Goal: Task Accomplishment & Management: Use online tool/utility

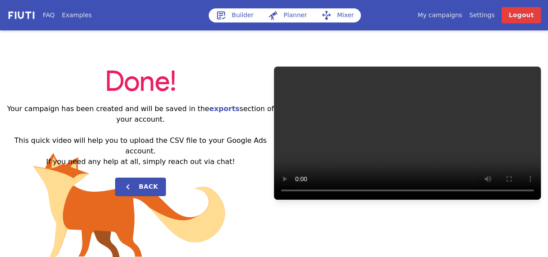
click at [447, 16] on link "My campaigns" at bounding box center [440, 15] width 45 height 9
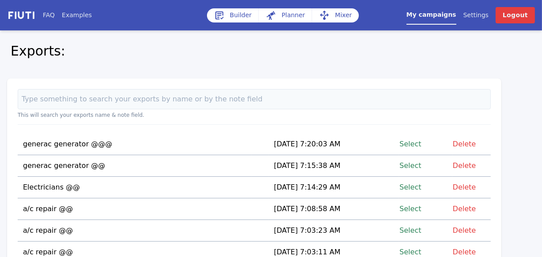
click at [415, 209] on link "Select" at bounding box center [411, 209] width 22 height 12
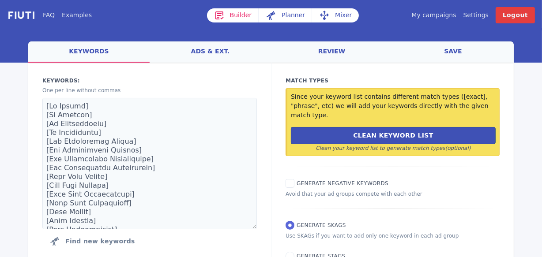
click at [336, 15] on link "Mixer" at bounding box center [335, 15] width 47 height 14
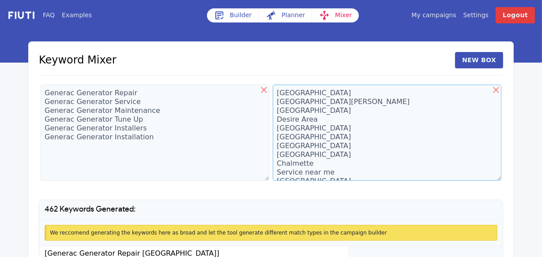
click at [342, 92] on textarea "[GEOGRAPHIC_DATA] [GEOGRAPHIC_DATA][PERSON_NAME] [GEOGRAPHIC_DATA] Desire Area …" at bounding box center [387, 133] width 229 height 96
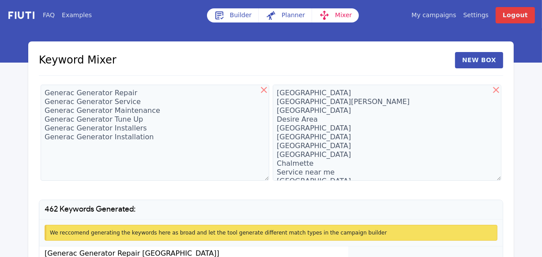
click at [497, 89] on icon at bounding box center [496, 90] width 6 height 6
type textarea "[GEOGRAPHIC_DATA] [GEOGRAPHIC_DATA][PERSON_NAME] [GEOGRAPHIC_DATA] Desire Area …"
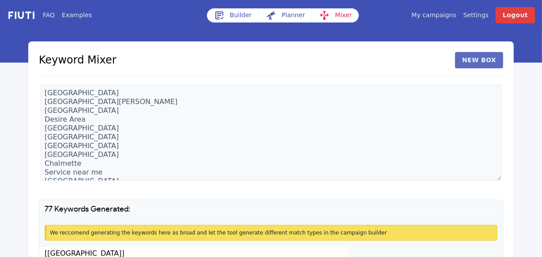
click at [473, 60] on button "New Box" at bounding box center [479, 60] width 48 height 16
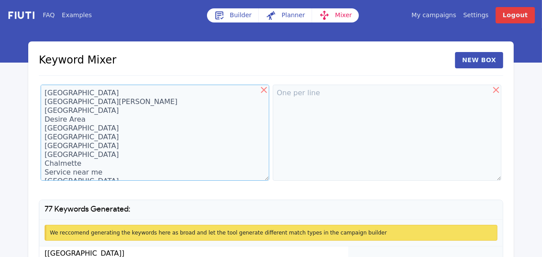
click at [102, 116] on textarea "[GEOGRAPHIC_DATA] [GEOGRAPHIC_DATA][PERSON_NAME] [GEOGRAPHIC_DATA] Desire Area …" at bounding box center [155, 133] width 229 height 96
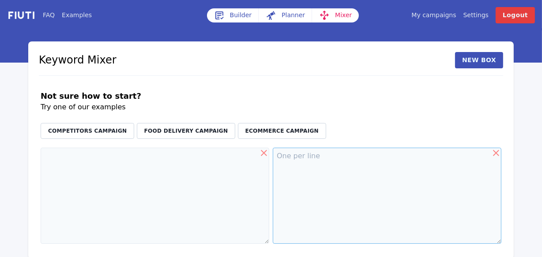
click at [288, 167] on textarea at bounding box center [387, 196] width 229 height 96
type textarea "In Near close"
click at [68, 151] on textarea at bounding box center [155, 196] width 229 height 96
click at [302, 178] on textarea "In Near close" at bounding box center [387, 196] width 229 height 96
click at [58, 159] on textarea at bounding box center [155, 196] width 229 height 96
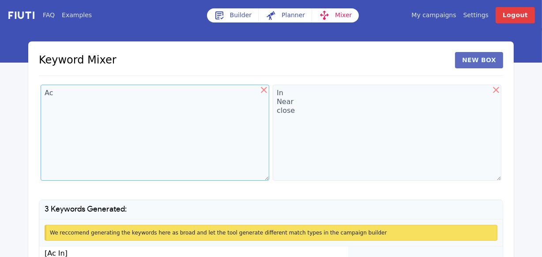
type textarea "Ac"
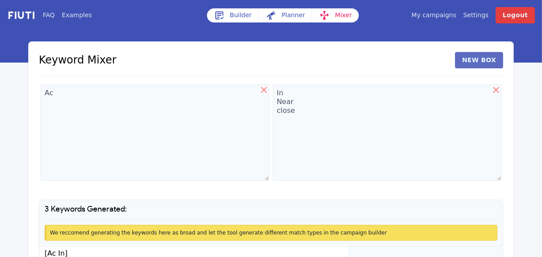
click at [468, 66] on button "New Box" at bounding box center [479, 60] width 48 height 16
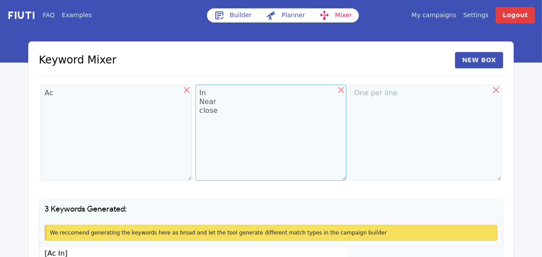
click at [207, 100] on textarea "In Near close" at bounding box center [271, 133] width 151 height 96
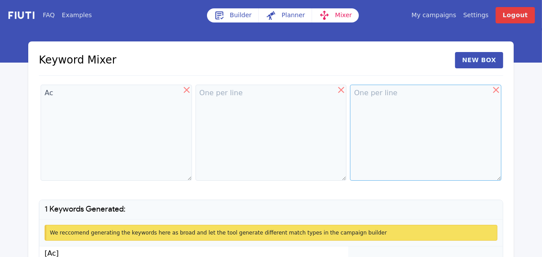
click at [370, 97] on textarea at bounding box center [425, 133] width 151 height 96
paste textarea "In Near close"
type textarea "In Near close"
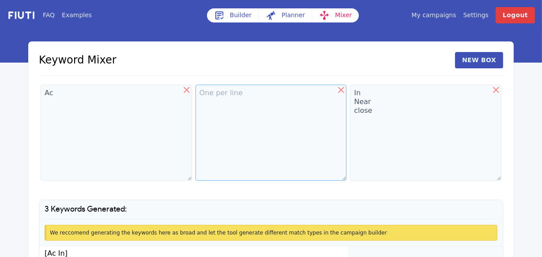
click at [206, 93] on textarea at bounding box center [271, 133] width 151 height 96
type textarea "repair service installation"
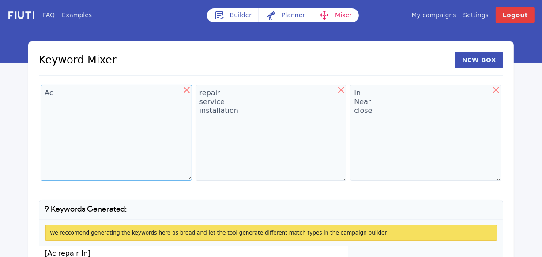
click at [87, 100] on textarea "Ac" at bounding box center [116, 133] width 151 height 96
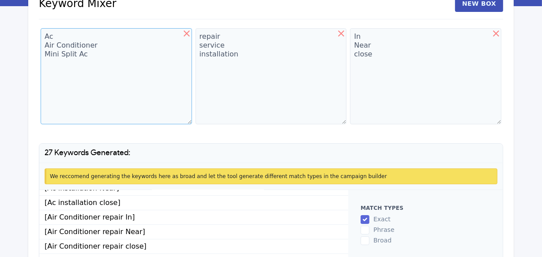
scroll to position [110, 0]
type textarea "Ac Air Conditioner Mini Split Ac"
drag, startPoint x: 383, startPoint y: 54, endPoint x: 354, endPoint y: 58, distance: 29.4
click at [354, 58] on textarea "In Near close" at bounding box center [425, 76] width 151 height 96
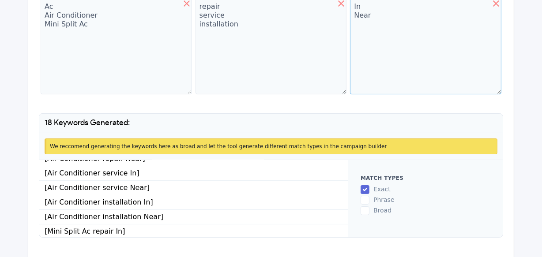
scroll to position [91, 0]
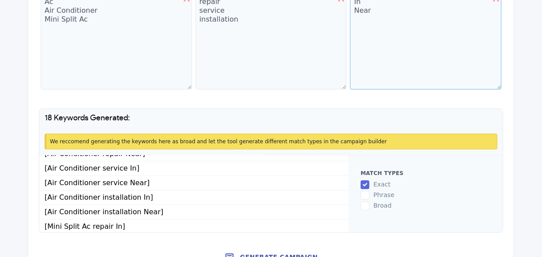
type textarea "In Near"
click at [268, 256] on button "Generate Campaign" at bounding box center [271, 258] width 486 height 18
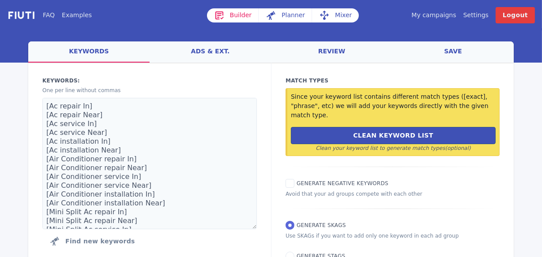
click at [211, 49] on link "ads & ext." at bounding box center [210, 52] width 121 height 21
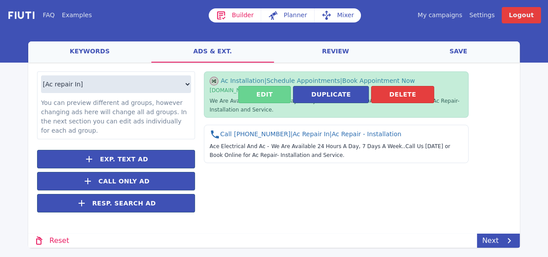
click at [271, 99] on button "Edit" at bounding box center [264, 94] width 53 height 17
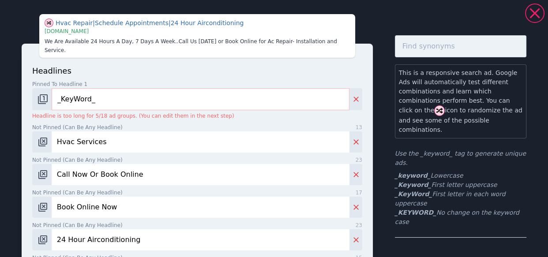
click at [111, 92] on input "_KeyWord_" at bounding box center [201, 99] width 298 height 22
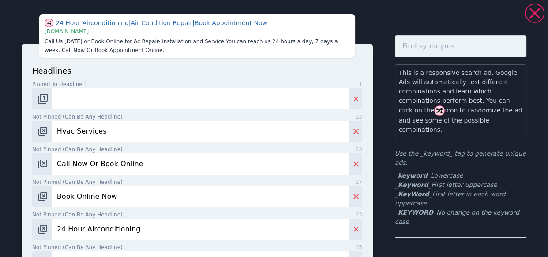
click at [66, 100] on input "Pinned to headline 1 1" at bounding box center [201, 98] width 298 height 21
type input "Ac Repair Service"
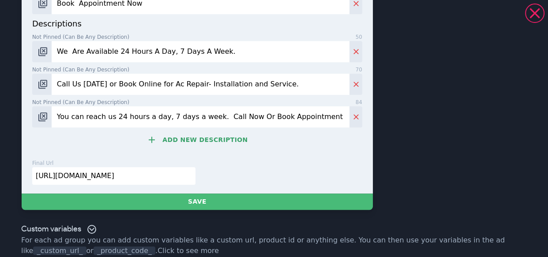
scroll to position [561, 0]
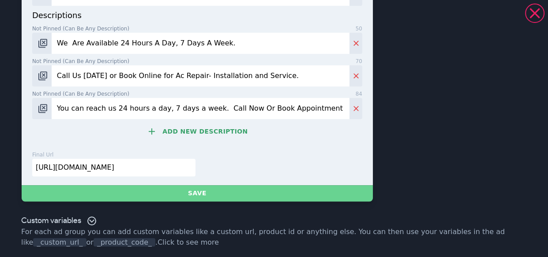
click at [194, 196] on button "Save" at bounding box center [197, 193] width 351 height 16
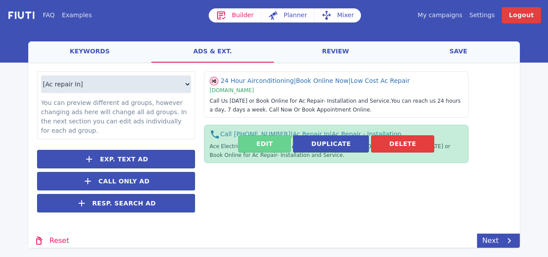
click at [258, 143] on button "Edit" at bounding box center [264, 144] width 53 height 17
select select "US"
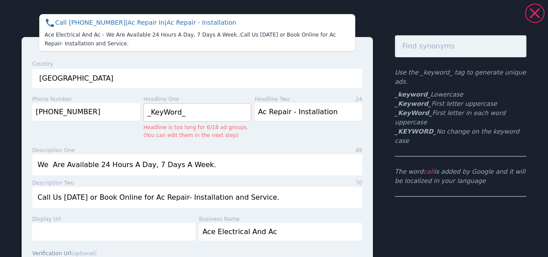
drag, startPoint x: 194, startPoint y: 113, endPoint x: 146, endPoint y: 108, distance: 48.4
click at [146, 108] on input "_KeyWord_" at bounding box center [198, 112] width 108 height 19
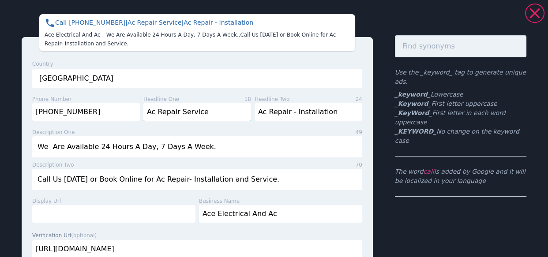
type input "Ac Repair Service"
click at [231, 146] on input "We Are Available 24 Hours A Day, 7 Days A Week." at bounding box center [197, 146] width 330 height 21
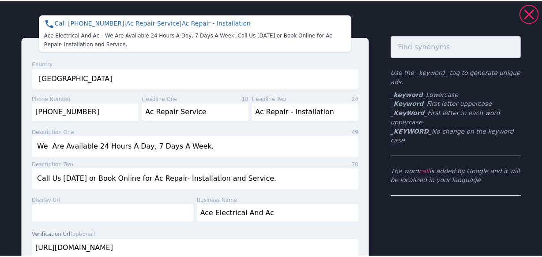
scroll to position [83, 0]
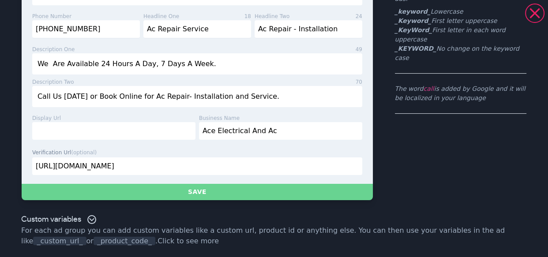
click at [192, 189] on button "Save" at bounding box center [197, 192] width 351 height 16
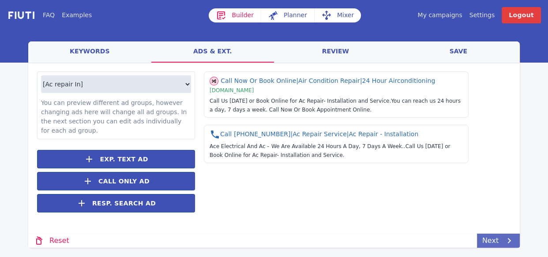
click at [497, 242] on link "Next" at bounding box center [498, 241] width 43 height 14
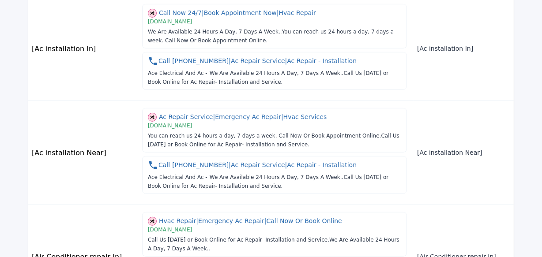
scroll to position [0, 0]
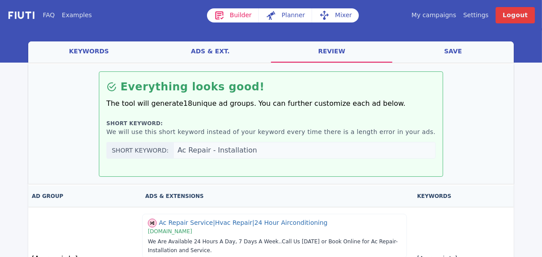
click at [450, 53] on link "save" at bounding box center [453, 52] width 121 height 21
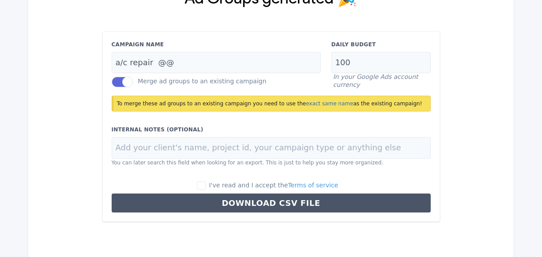
scroll to position [108, 0]
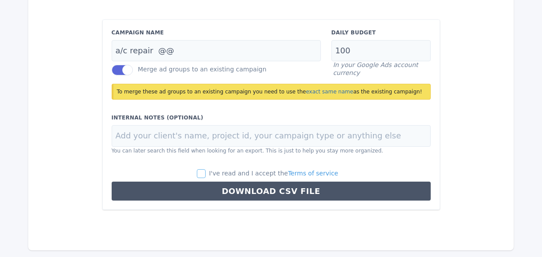
click at [206, 175] on input "I've read and I accept the Terms of service" at bounding box center [201, 174] width 9 height 9
checkbox input "true"
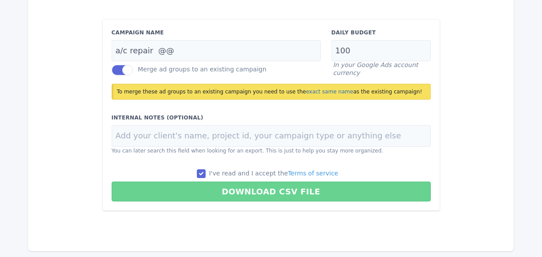
click at [272, 189] on button "Download CSV File" at bounding box center [271, 192] width 319 height 20
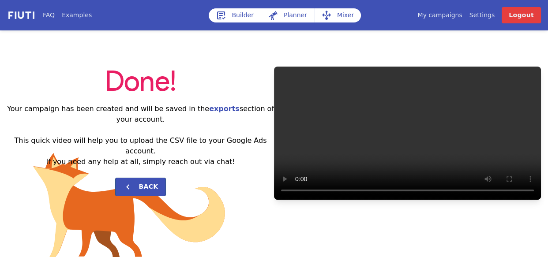
click at [446, 18] on link "My campaigns" at bounding box center [440, 15] width 45 height 9
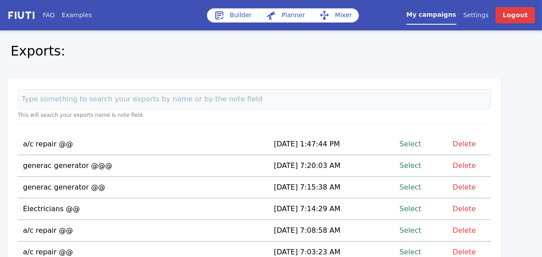
click at [415, 209] on link "Select" at bounding box center [411, 209] width 22 height 12
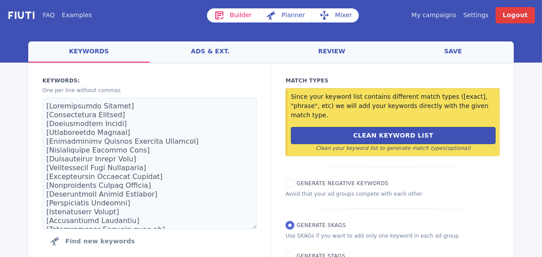
click at [334, 15] on link "Mixer" at bounding box center [335, 15] width 47 height 14
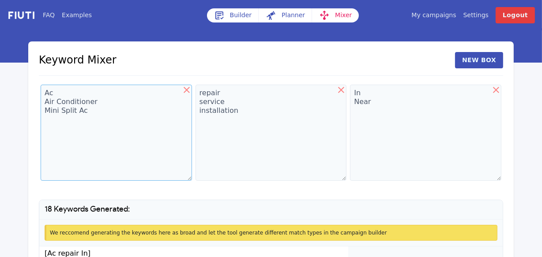
drag, startPoint x: 102, startPoint y: 117, endPoint x: 46, endPoint y: 95, distance: 59.5
click at [46, 95] on textarea "Ac Air Conditioner Mini Split Ac" at bounding box center [116, 133] width 151 height 96
type textarea "Electricians"
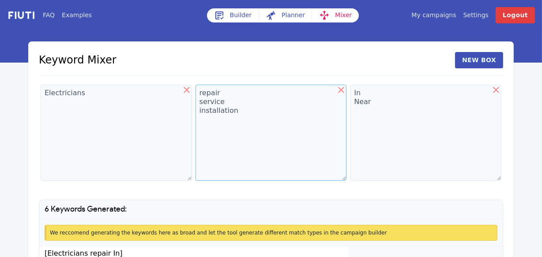
drag, startPoint x: 238, startPoint y: 115, endPoint x: 198, endPoint y: 95, distance: 45.0
click at [198, 95] on textarea "repair service installation" at bounding box center [271, 133] width 151 height 96
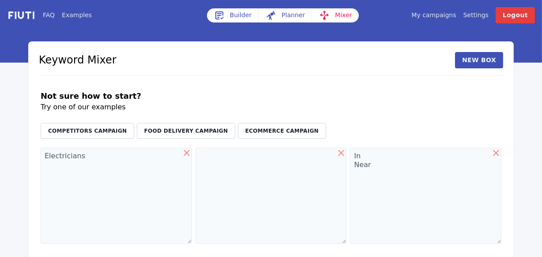
click at [340, 155] on icon at bounding box center [341, 153] width 11 height 11
type textarea "In Near"
click at [109, 181] on textarea at bounding box center [155, 196] width 229 height 96
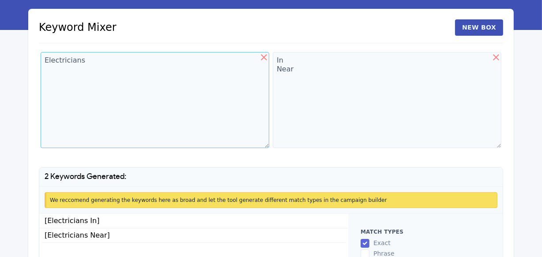
scroll to position [31, 0]
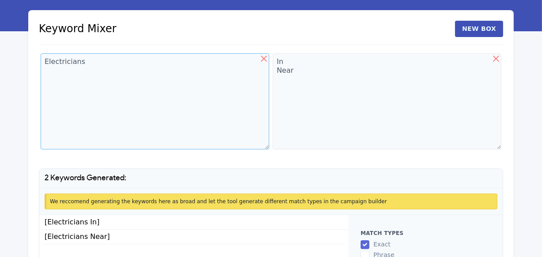
click at [109, 70] on textarea "Electricians" at bounding box center [155, 101] width 229 height 96
drag, startPoint x: 97, startPoint y: 72, endPoint x: 85, endPoint y: 72, distance: 11.5
click at [85, 72] on textarea "Electricians Electrical" at bounding box center [155, 101] width 229 height 96
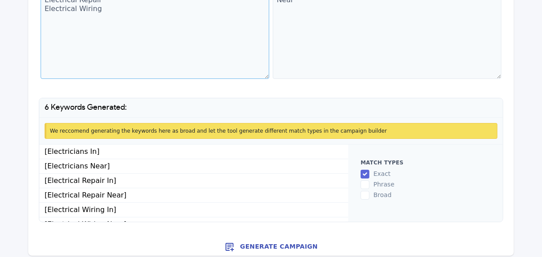
scroll to position [106, 0]
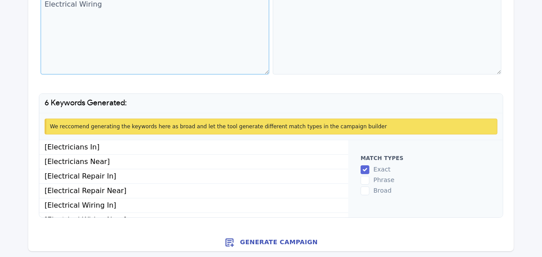
type textarea "Electricians Electrical Repair Electrical Wiring"
click at [291, 242] on button "Generate Campaign" at bounding box center [271, 243] width 486 height 18
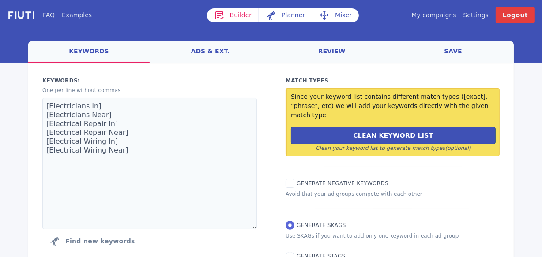
click at [207, 53] on link "ads & ext." at bounding box center [210, 52] width 121 height 21
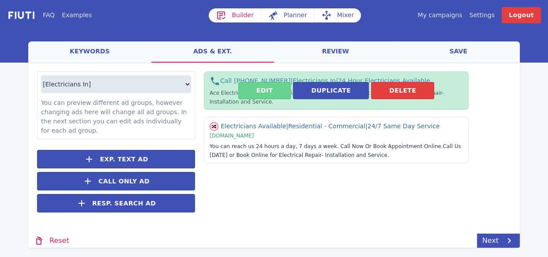
click at [254, 92] on button "Edit" at bounding box center [264, 90] width 53 height 17
select select "US"
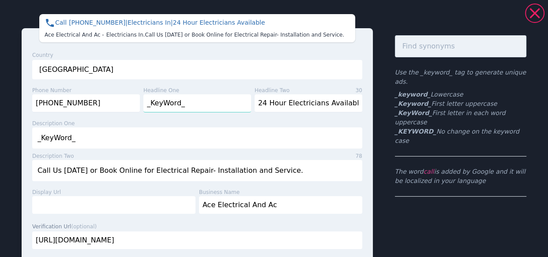
drag, startPoint x: 194, startPoint y: 106, endPoint x: 144, endPoint y: 106, distance: 49.9
click at [144, 106] on input "_KeyWord_" at bounding box center [198, 103] width 108 height 18
click at [155, 104] on input "text" at bounding box center [198, 103] width 108 height 18
type input "Electrician Services"
click at [185, 135] on input "_KeyWord_" at bounding box center [197, 138] width 330 height 21
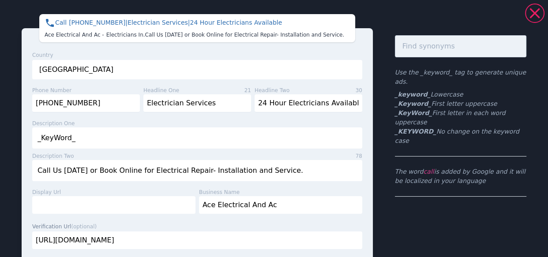
drag, startPoint x: 79, startPoint y: 140, endPoint x: 26, endPoint y: 140, distance: 53.0
click at [26, 140] on div "Country [GEOGRAPHIC_DATA] [GEOGRAPHIC_DATA] [GEOGRAPHIC_DATA] [GEOGRAPHIC_DATA]…" at bounding box center [197, 143] width 351 height 230
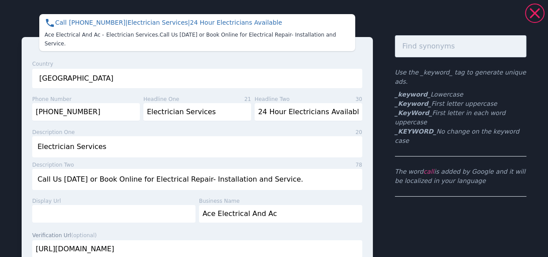
type input "Electrician Services"
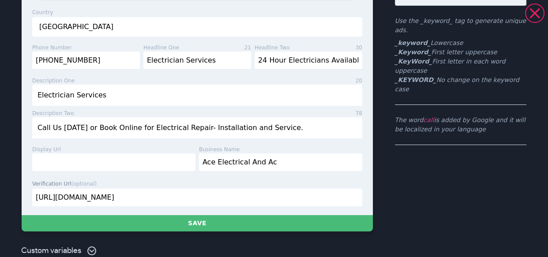
scroll to position [52, 0]
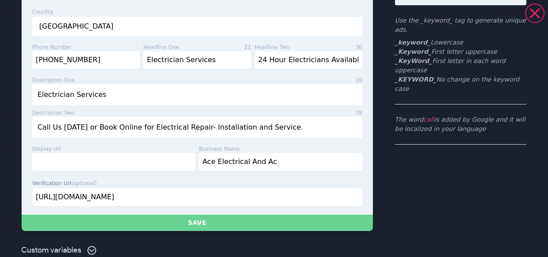
click at [210, 215] on button "Save" at bounding box center [197, 223] width 351 height 16
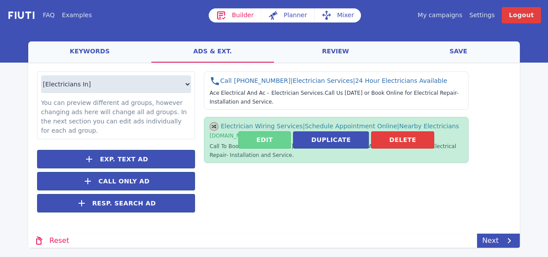
click at [253, 136] on button "Edit" at bounding box center [264, 140] width 53 height 17
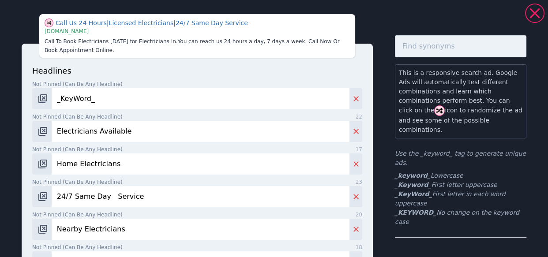
drag, startPoint x: 101, startPoint y: 100, endPoint x: 53, endPoint y: 97, distance: 48.2
click at [53, 97] on input "_KeyWord_" at bounding box center [201, 98] width 298 height 21
type input "Electrician Services"
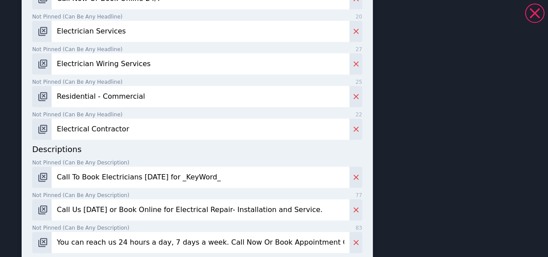
scroll to position [434, 0]
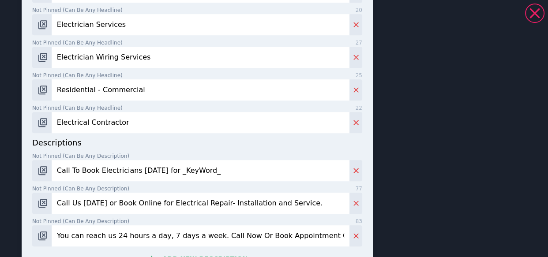
drag, startPoint x: 210, startPoint y: 174, endPoint x: 155, endPoint y: 169, distance: 55.0
click at [155, 169] on input "Call To Book Electricians [DATE] for _KeyWord_" at bounding box center [201, 170] width 298 height 21
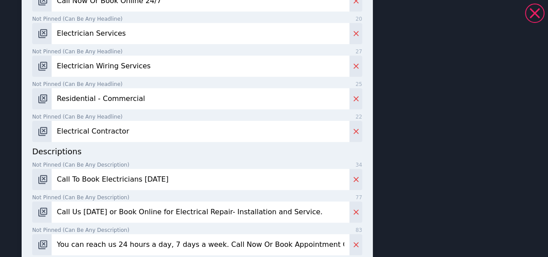
type input "Call To Book Electricians [DATE]"
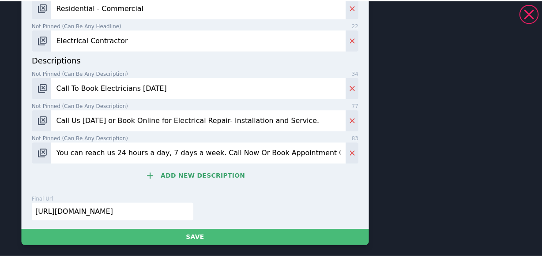
scroll to position [517, 0]
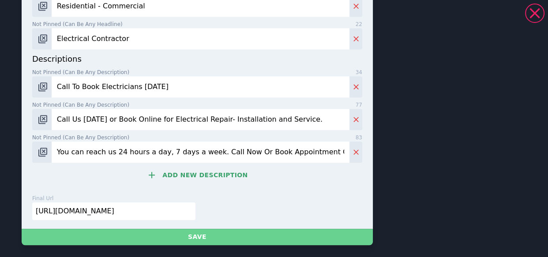
click at [187, 229] on button "Save" at bounding box center [197, 237] width 351 height 16
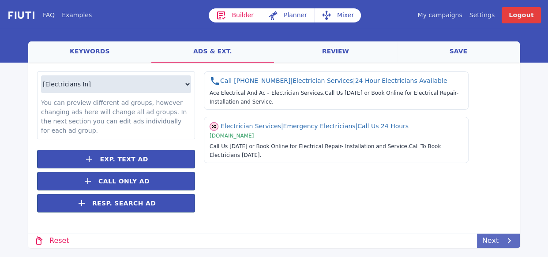
click at [492, 240] on link "Next" at bounding box center [498, 241] width 43 height 14
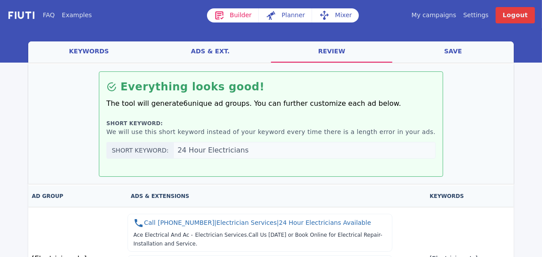
click at [459, 52] on link "save" at bounding box center [453, 52] width 121 height 21
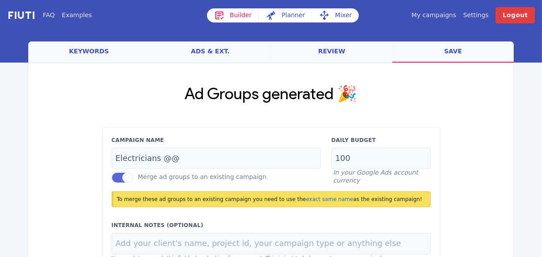
click at [459, 52] on link "save" at bounding box center [453, 52] width 121 height 21
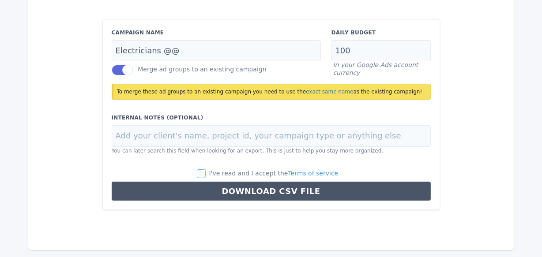
click at [206, 172] on input "I've read and I accept the Terms of service" at bounding box center [201, 174] width 9 height 9
checkbox input "true"
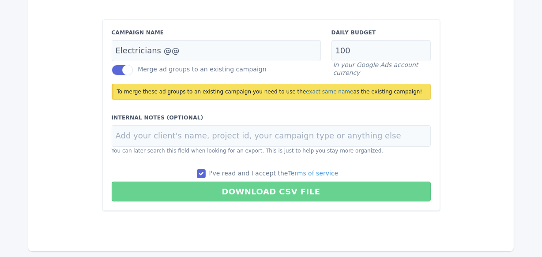
click at [254, 185] on button "Download CSV File" at bounding box center [271, 192] width 319 height 20
